Goal: Register for event/course

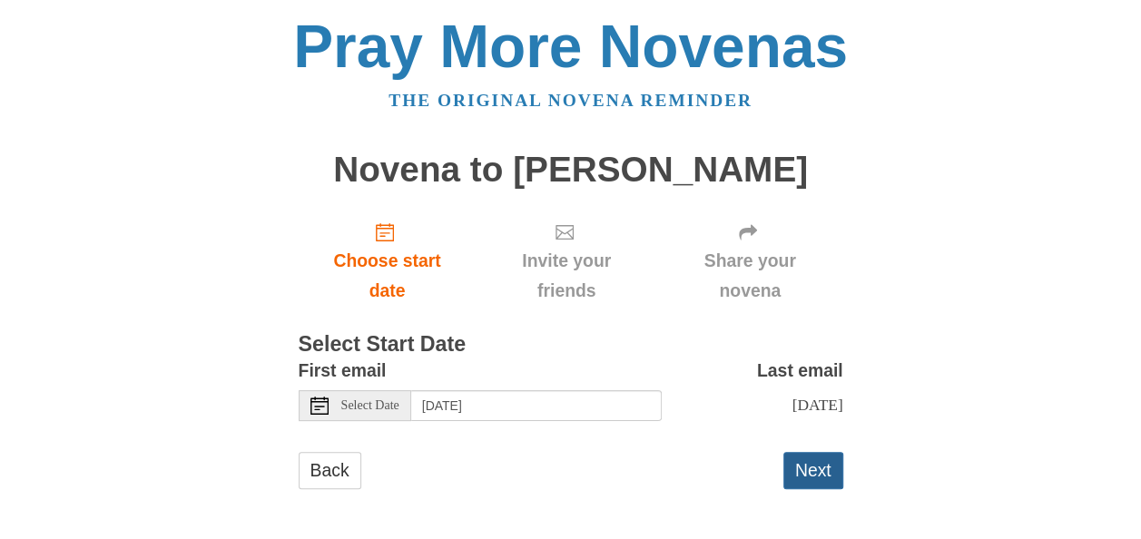
click at [795, 480] on button "Next" at bounding box center [813, 470] width 60 height 37
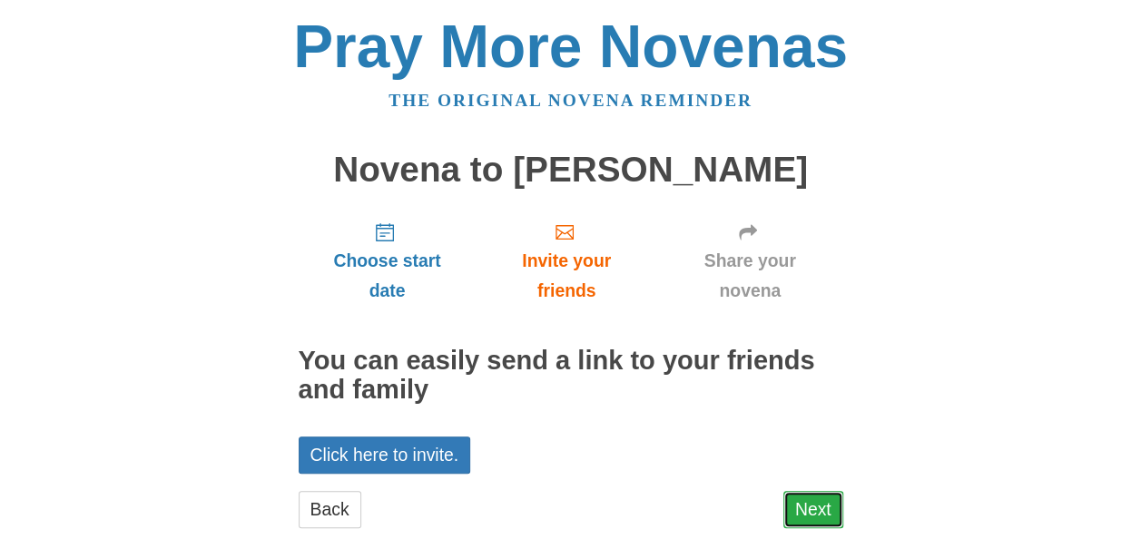
click at [815, 517] on link "Next" at bounding box center [813, 509] width 60 height 37
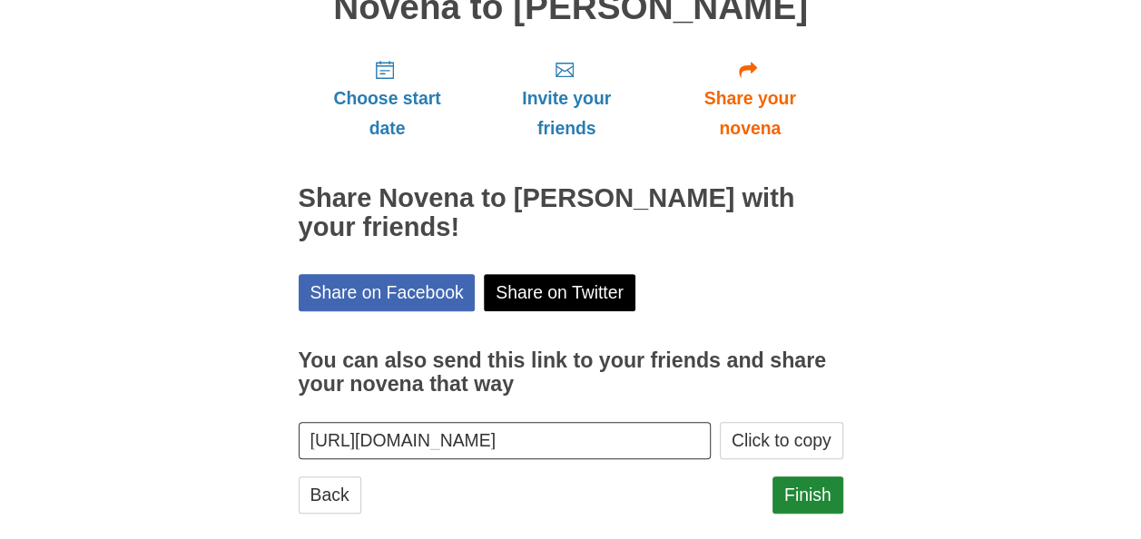
scroll to position [188, 0]
